Goal: Contribute content: Add original content to the website for others to see

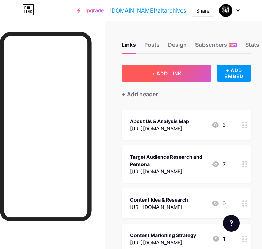
click at [181, 76] on button "+ ADD LINK" at bounding box center [167, 73] width 90 height 17
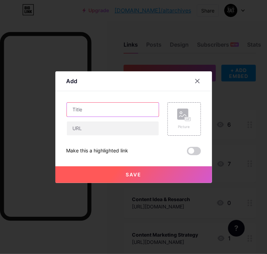
click at [106, 109] on input "text" at bounding box center [113, 110] width 92 height 14
paste input "Campaign Analytics & Email Automation"
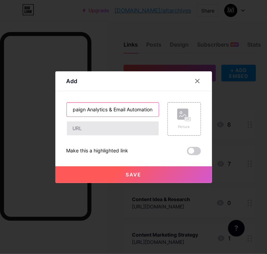
type input "Campaign Analytics & Email Automation"
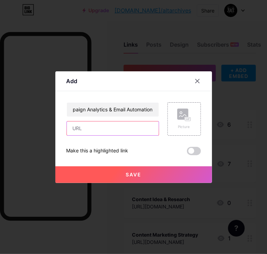
scroll to position [0, 0]
click at [106, 127] on input "text" at bounding box center [113, 129] width 92 height 14
paste input "[URL][DOMAIN_NAME]"
type input "[URL][DOMAIN_NAME]"
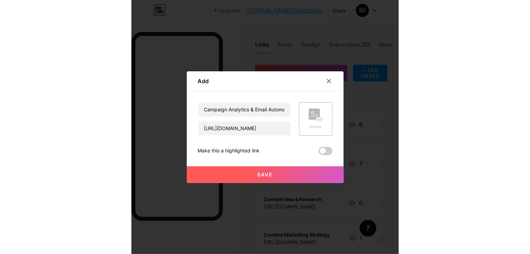
scroll to position [0, 0]
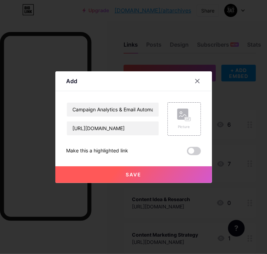
click at [126, 174] on span "Save" at bounding box center [134, 175] width 16 height 6
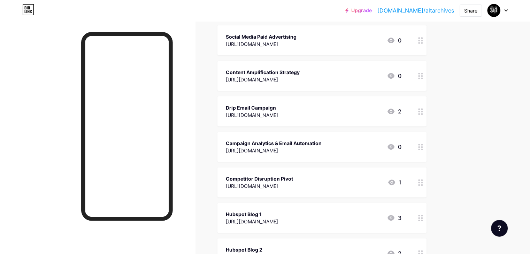
scroll to position [227, 0]
click at [262, 157] on div "Links Posts Design Subscribers NEW Stats Settings + ADD LINK + ADD EMBED + Add …" at bounding box center [228, 100] width 456 height 612
